Goal: Transaction & Acquisition: Purchase product/service

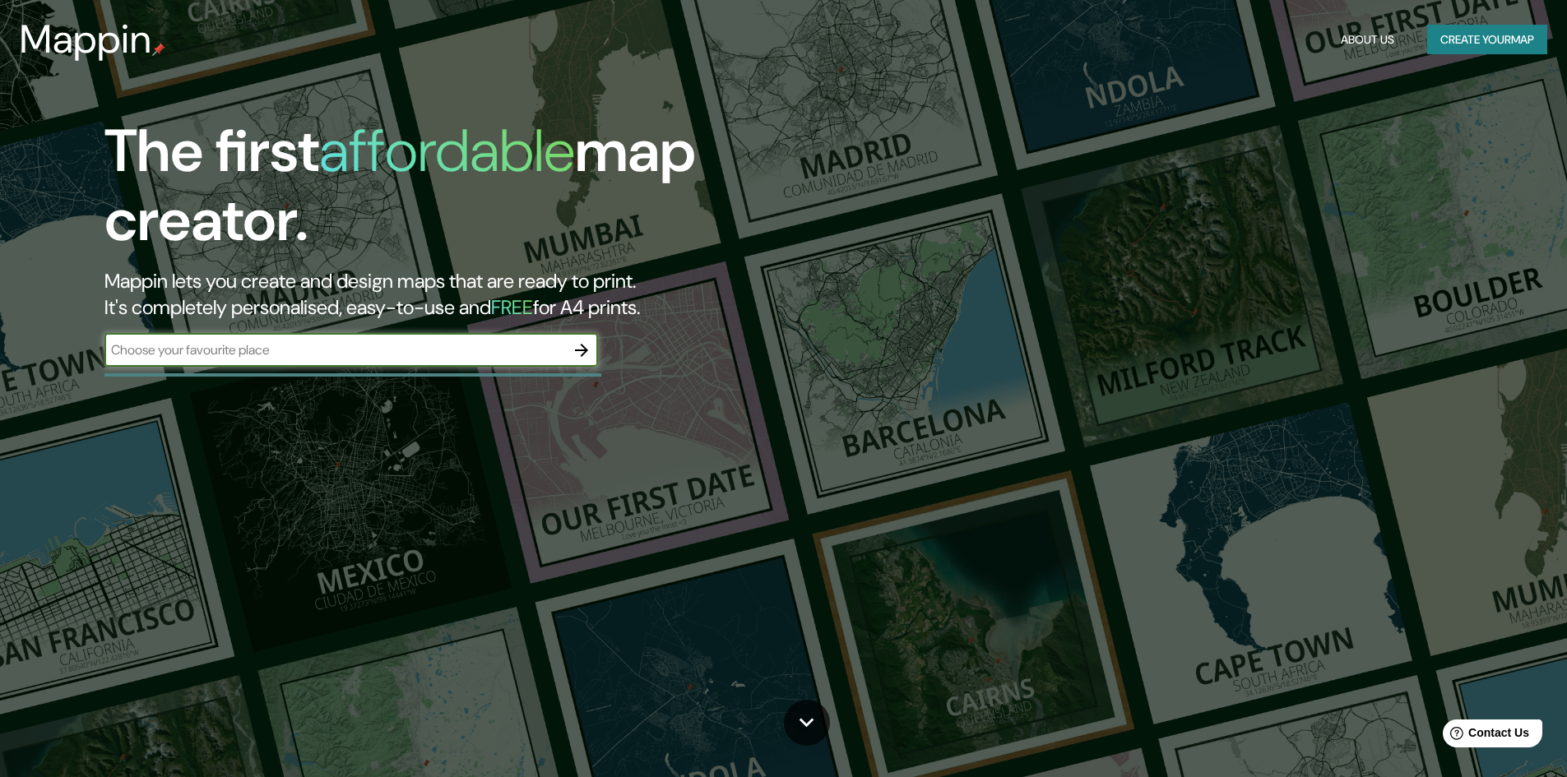
click at [587, 350] on icon "button" at bounding box center [581, 350] width 13 height 13
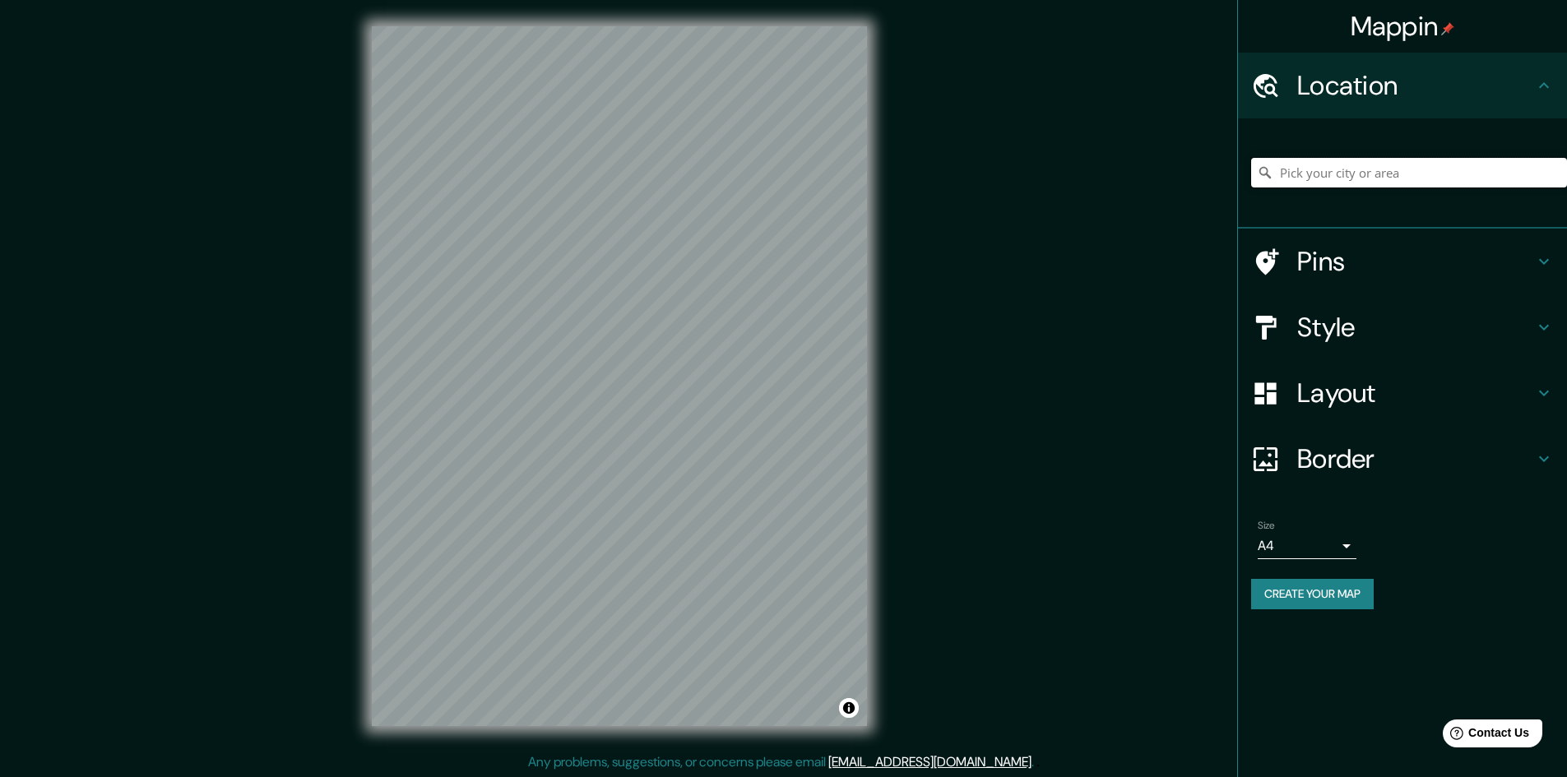
click at [1322, 170] on input "Pick your city or area" at bounding box center [1409, 173] width 316 height 30
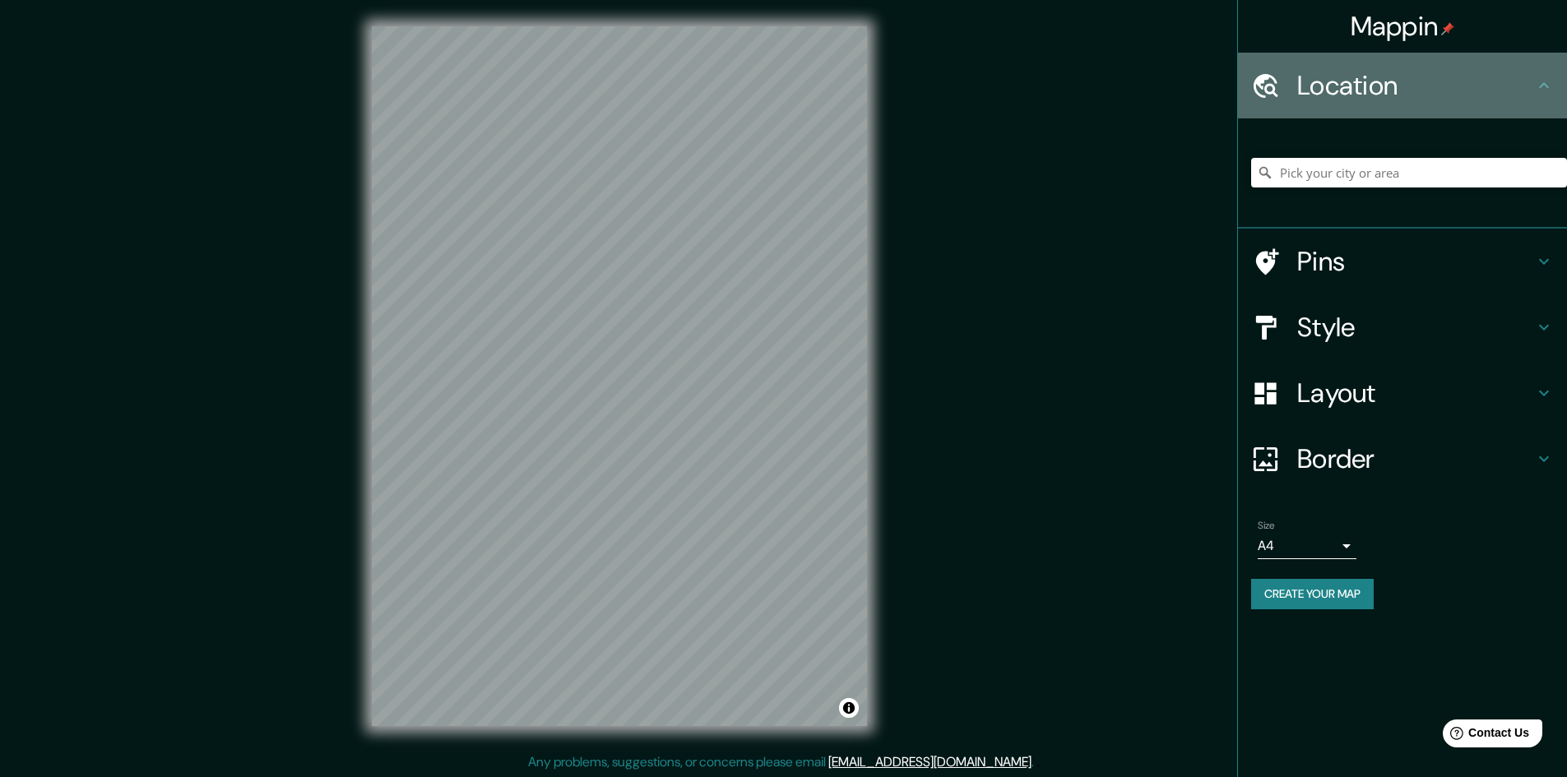
click at [1337, 83] on h4 "Location" at bounding box center [1415, 85] width 237 height 33
click at [1274, 94] on icon at bounding box center [1266, 85] width 25 height 24
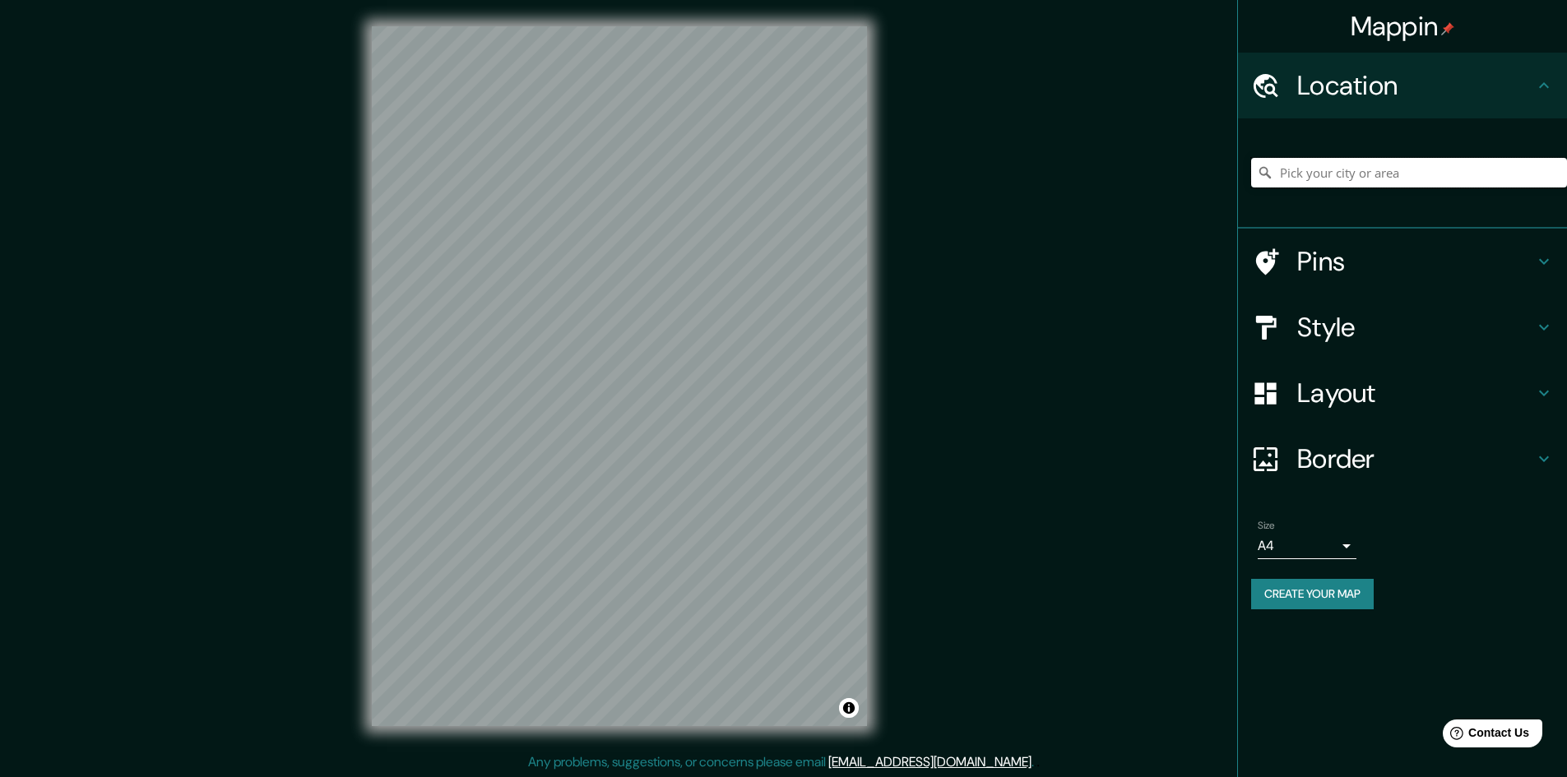
click at [1310, 175] on input "Pick your city or area" at bounding box center [1409, 173] width 316 height 30
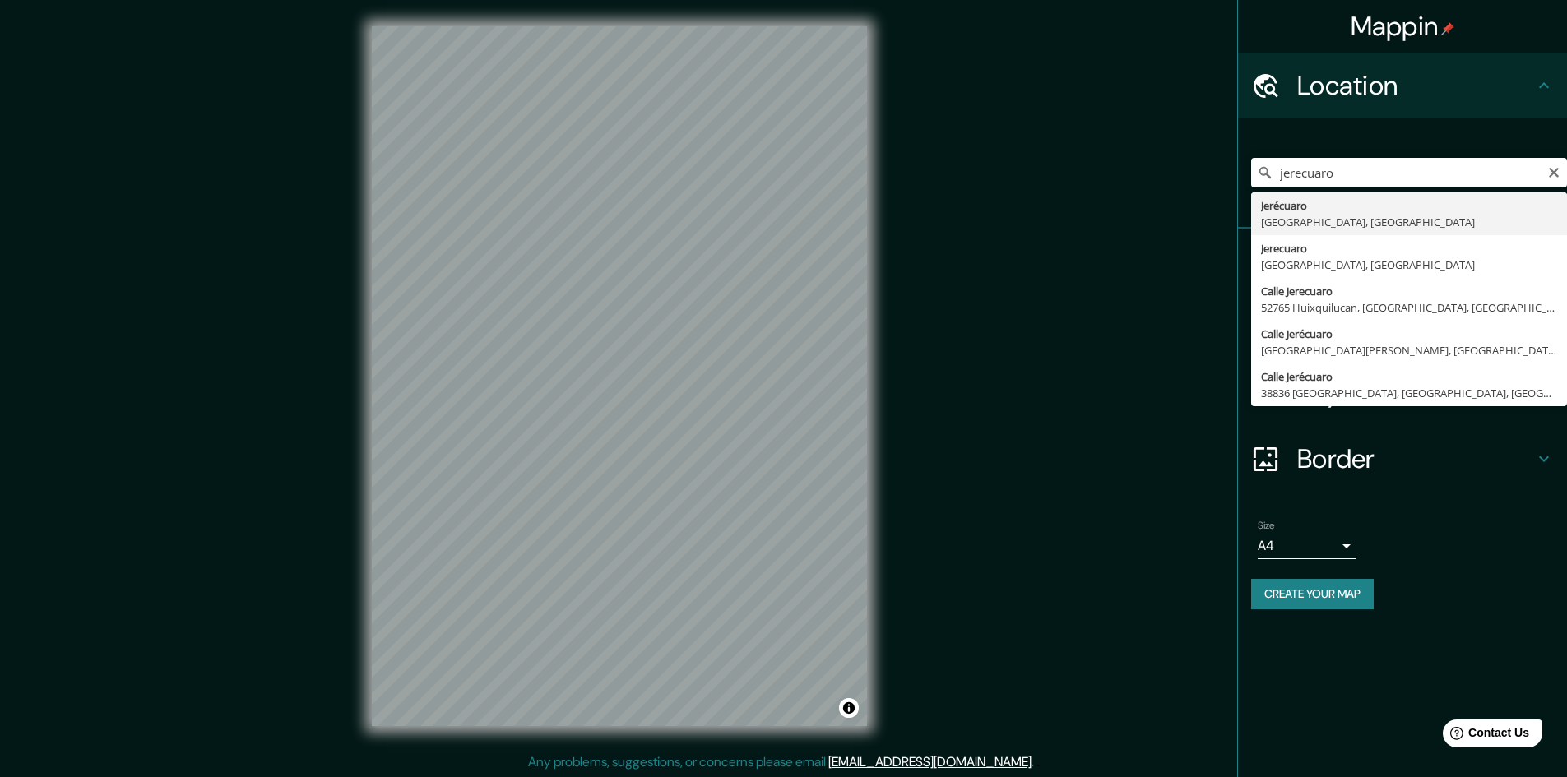
type input "[GEOGRAPHIC_DATA], [GEOGRAPHIC_DATA], [GEOGRAPHIC_DATA]"
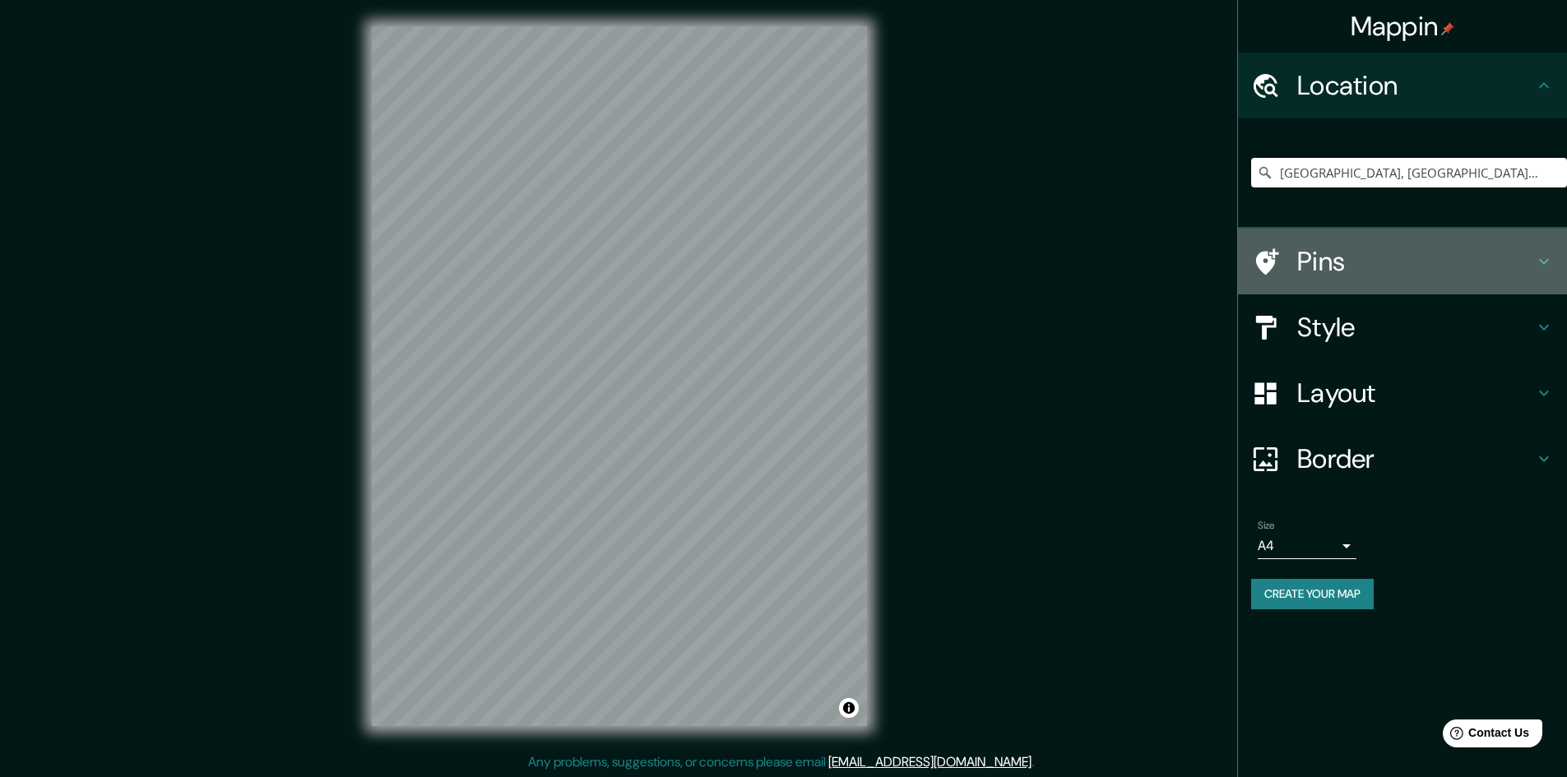
click at [1291, 264] on div at bounding box center [1274, 262] width 46 height 29
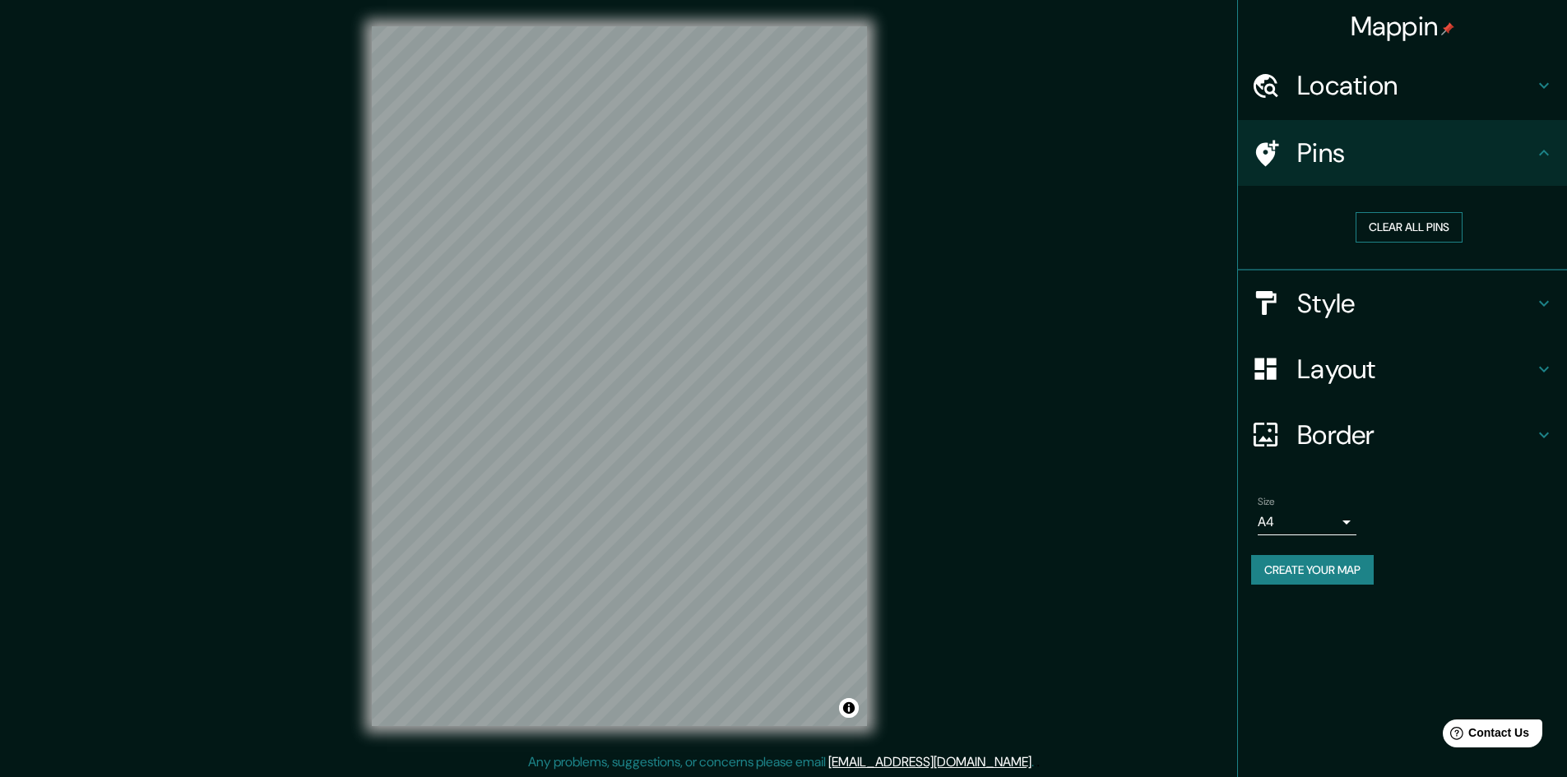
click at [1394, 231] on button "Clear all pins" at bounding box center [1409, 227] width 107 height 30
click at [1379, 92] on h4 "Location" at bounding box center [1415, 85] width 237 height 33
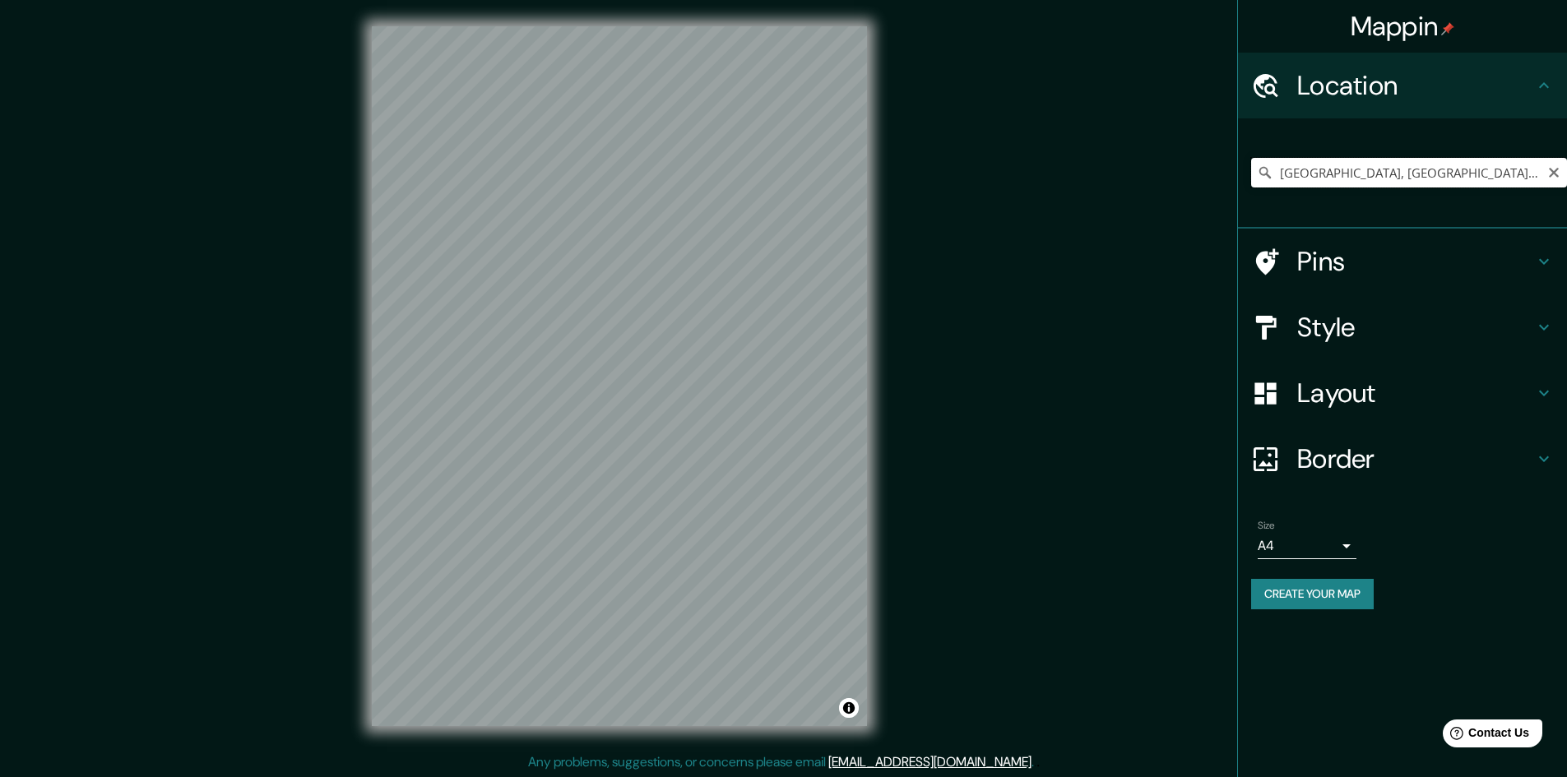
click at [1386, 179] on input "[GEOGRAPHIC_DATA], [GEOGRAPHIC_DATA], [GEOGRAPHIC_DATA]" at bounding box center [1409, 173] width 316 height 30
click at [1324, 258] on h4 "Pins" at bounding box center [1415, 261] width 237 height 33
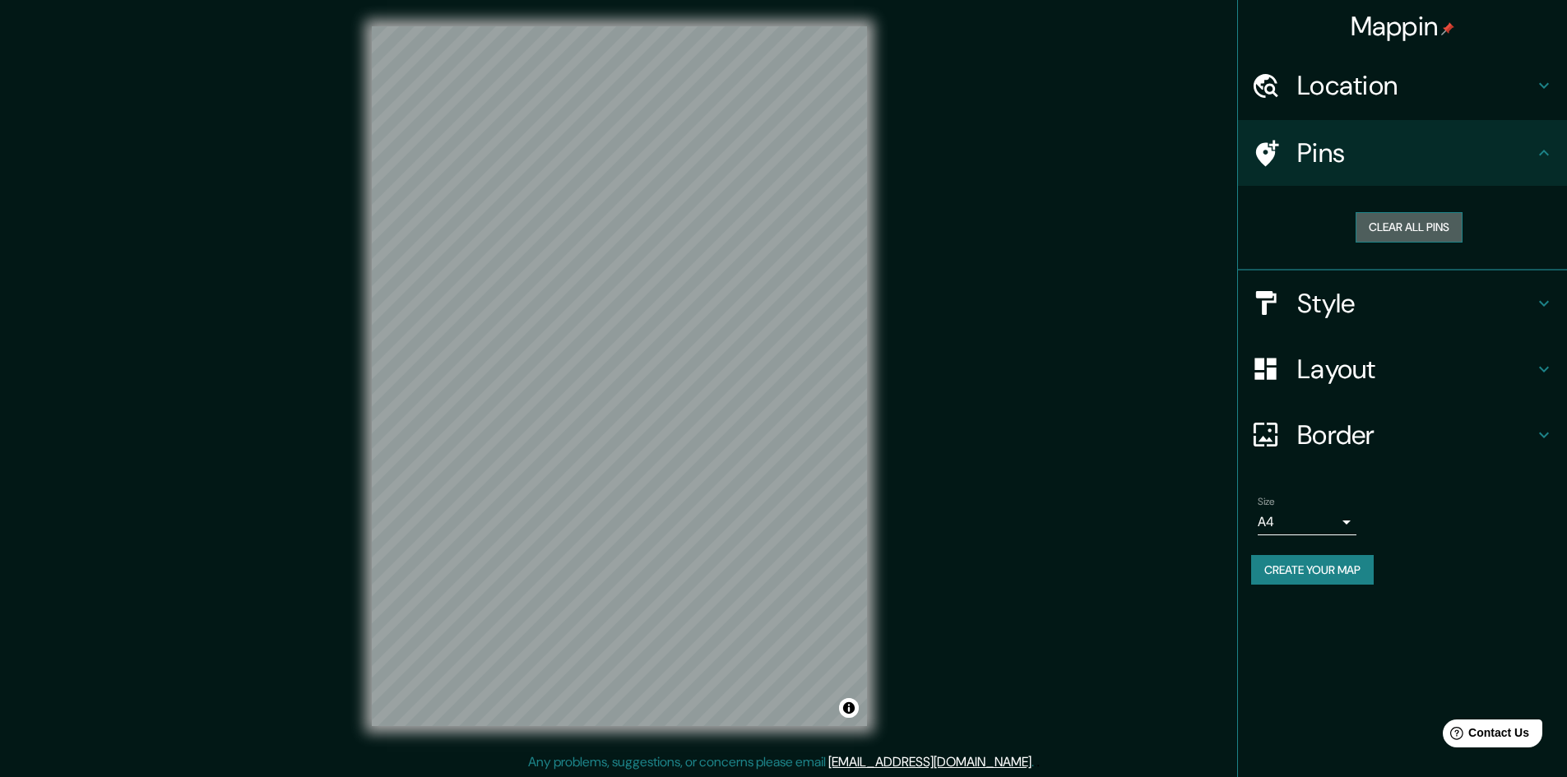
click at [1376, 227] on button "Clear all pins" at bounding box center [1409, 227] width 107 height 30
